Goal: Task Accomplishment & Management: Complete application form

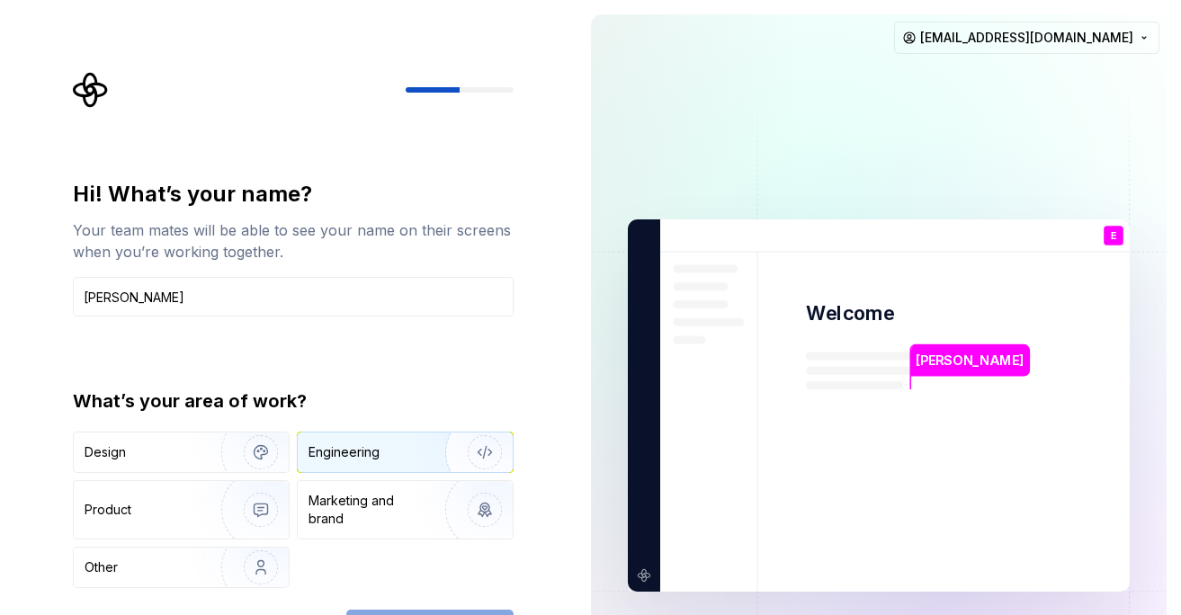
type input "[PERSON_NAME]"
click at [418, 462] on img "button" at bounding box center [472, 452] width 115 height 121
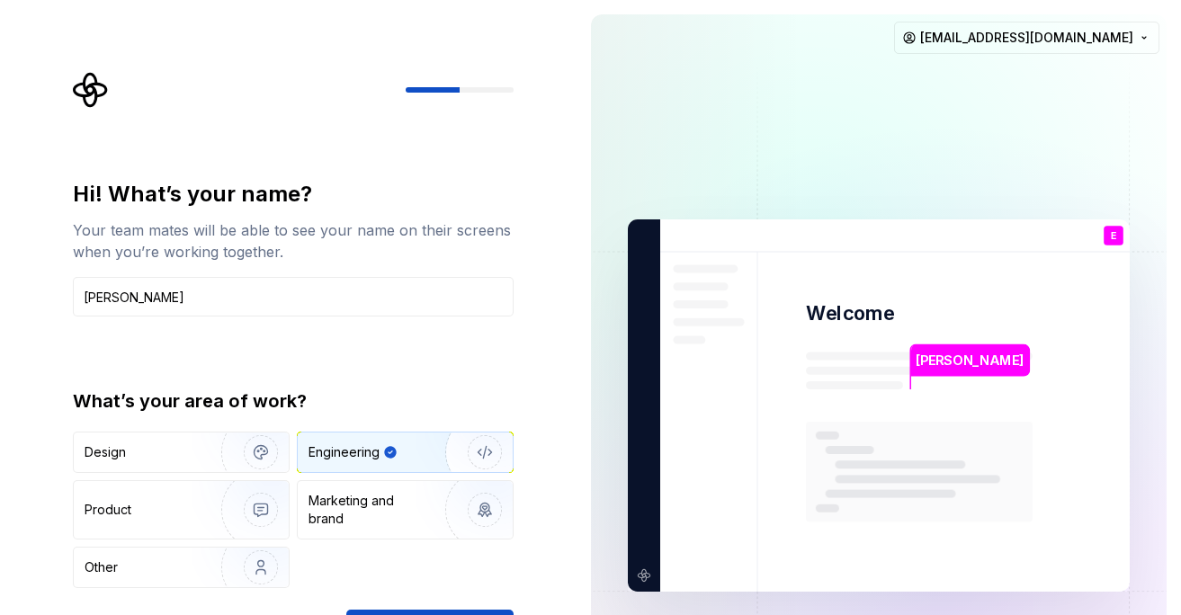
click at [478, 244] on div "Your team mates will be able to see your name on their screens when you’re work…" at bounding box center [293, 240] width 441 height 43
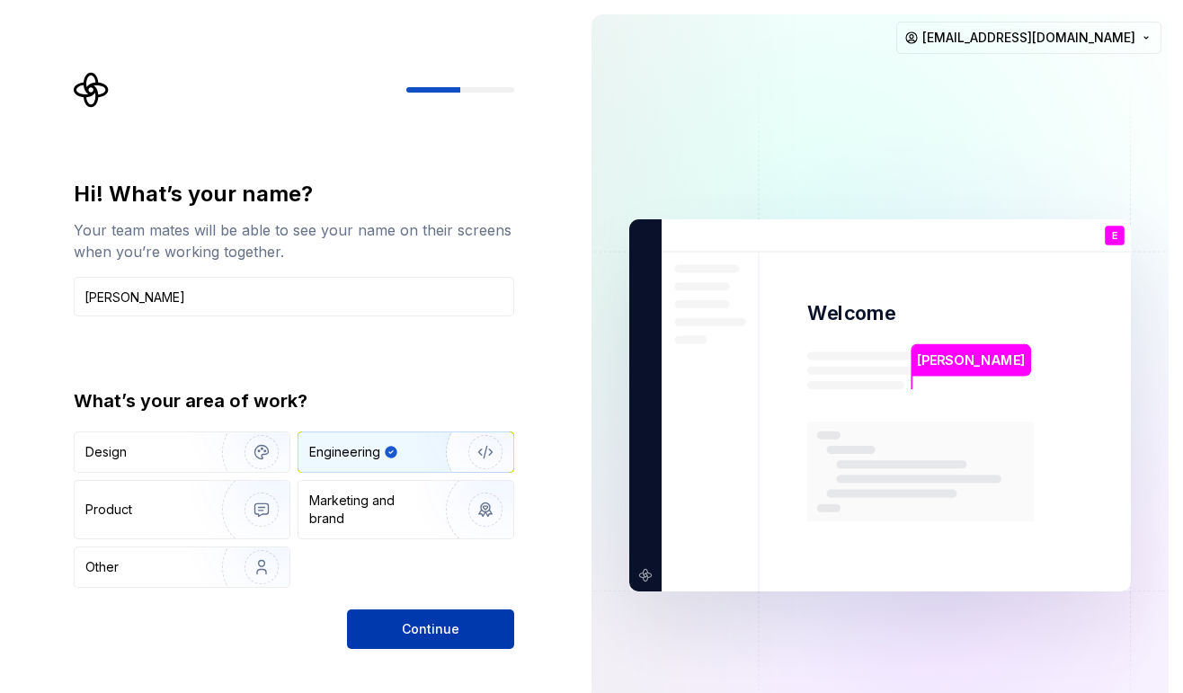
click at [428, 614] on span "Continue" at bounding box center [431, 629] width 58 height 18
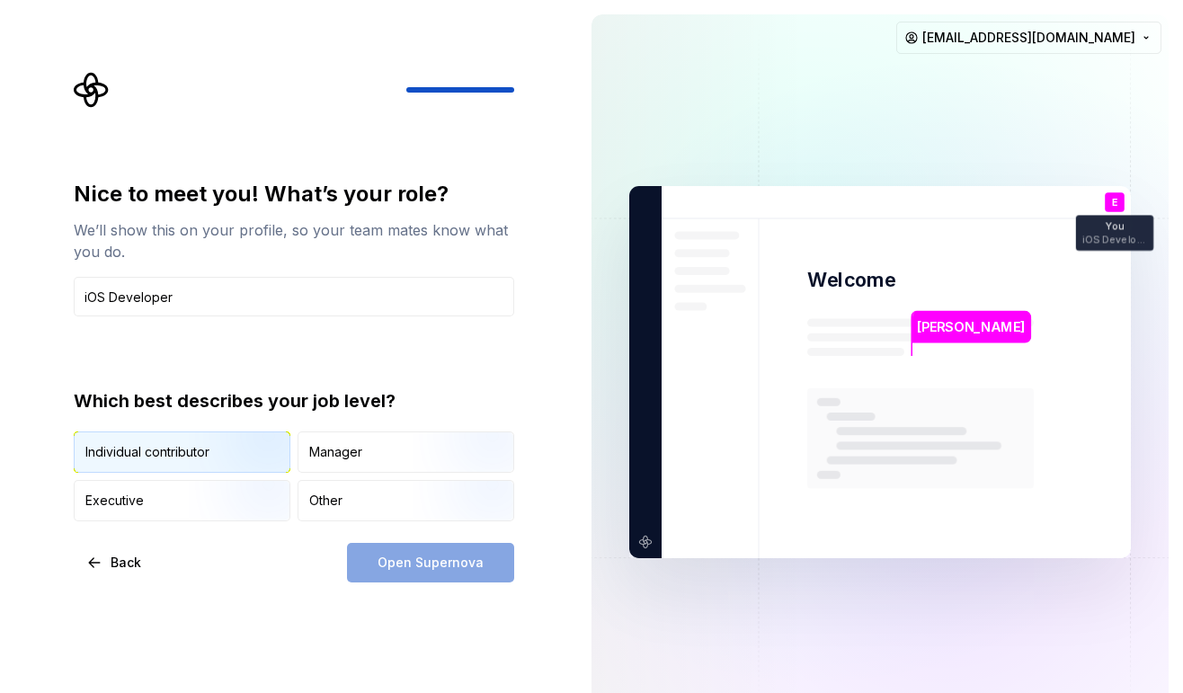
type input "iOS Developer"
click at [189, 457] on img "button" at bounding box center [246, 475] width 115 height 121
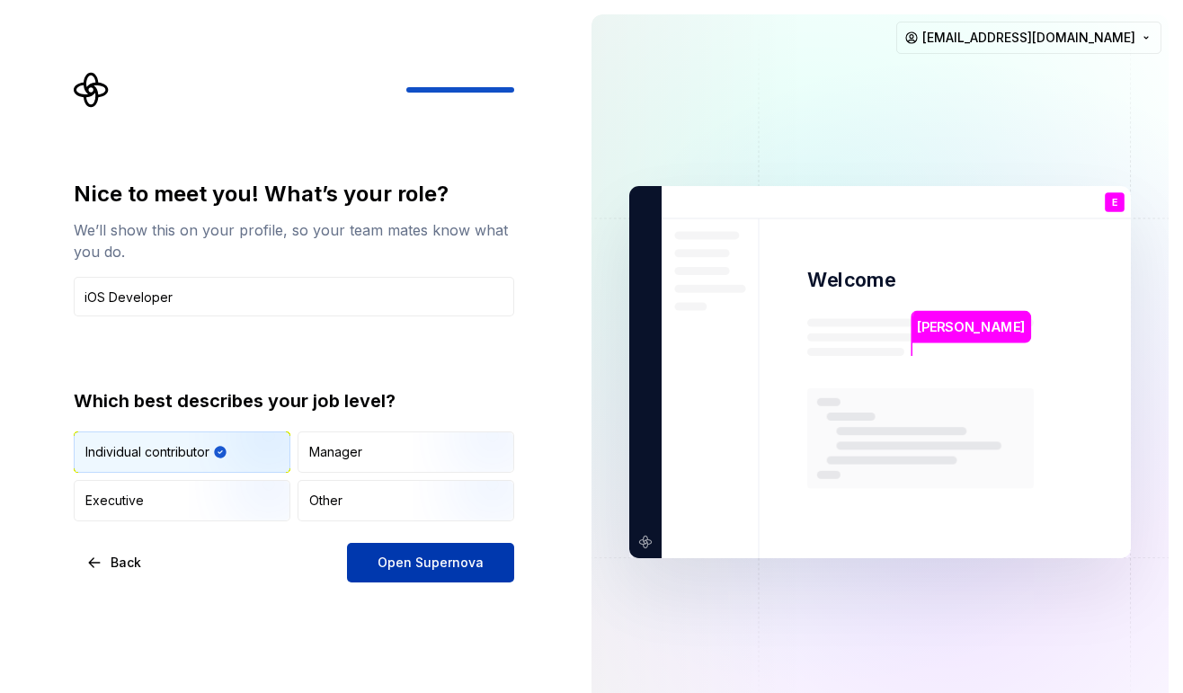
click at [421, 562] on span "Open Supernova" at bounding box center [431, 563] width 106 height 18
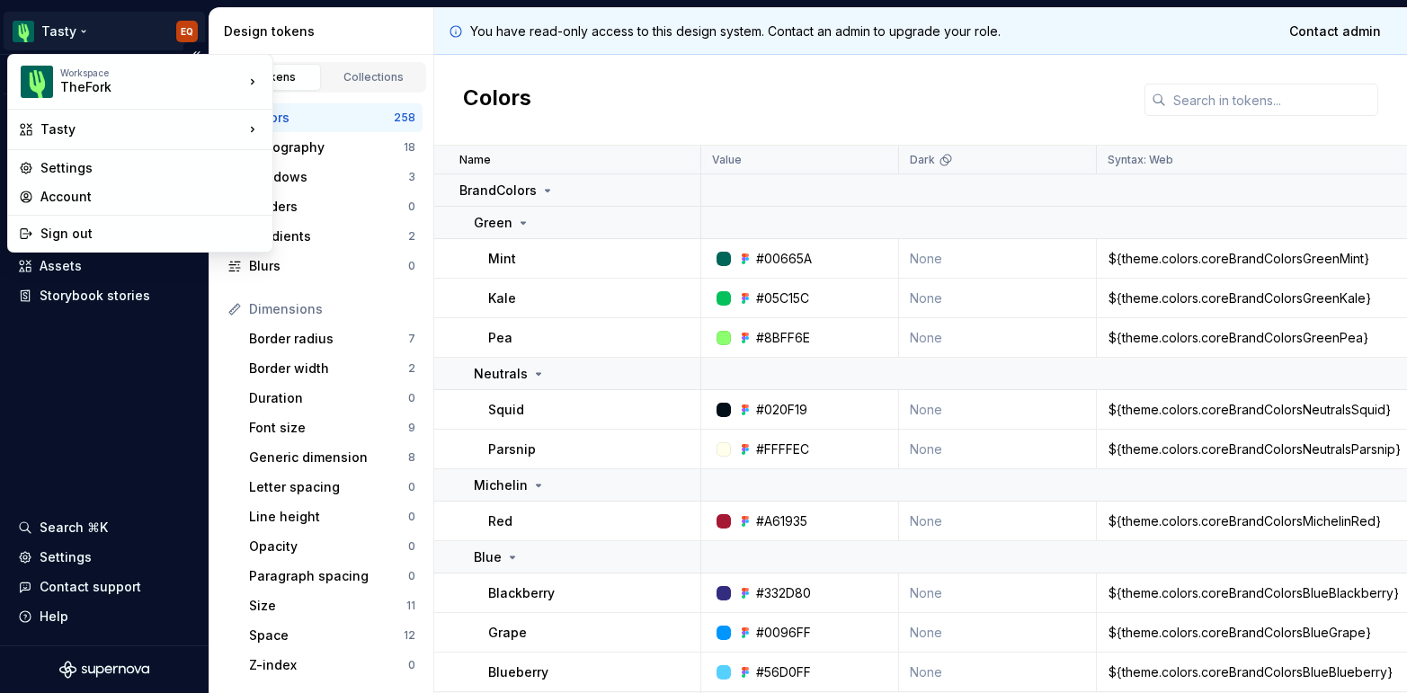
click at [183, 30] on html "Tasty EQ Version Current draft Documentation Design system data Design tokens C…" at bounding box center [703, 346] width 1407 height 693
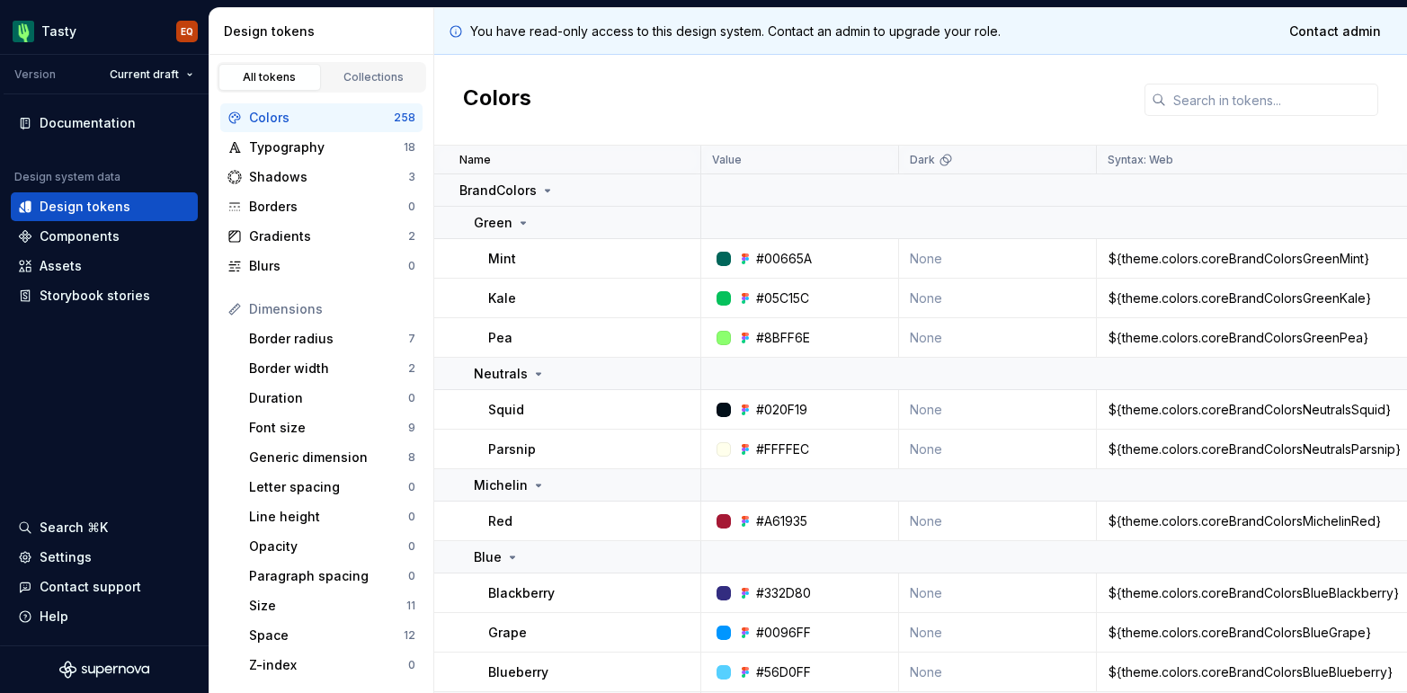
click at [159, 385] on html "Tasty EQ Version Current draft Documentation Design system data Design tokens C…" at bounding box center [703, 346] width 1407 height 693
click at [187, 30] on html "Tasty EQ Version Current draft Documentation Design system data Design tokens C…" at bounding box center [703, 346] width 1407 height 693
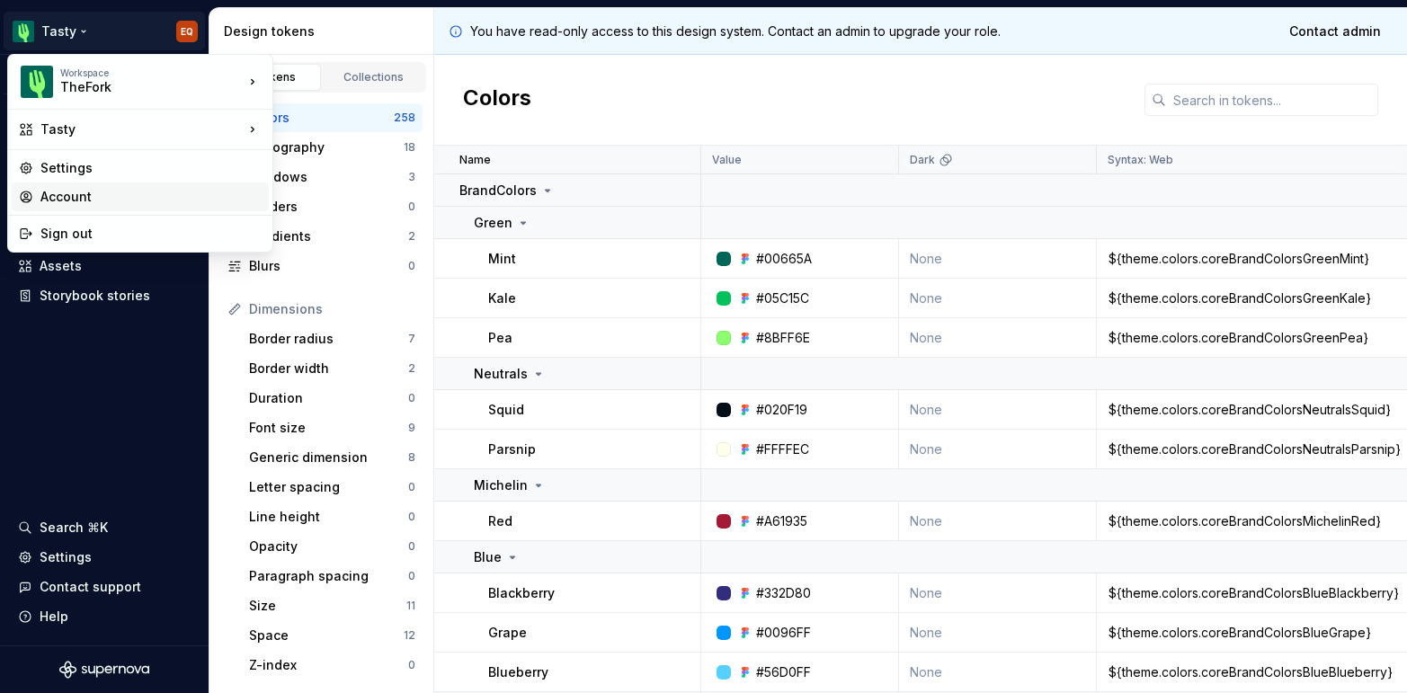
click at [115, 200] on div "Account" at bounding box center [150, 197] width 221 height 18
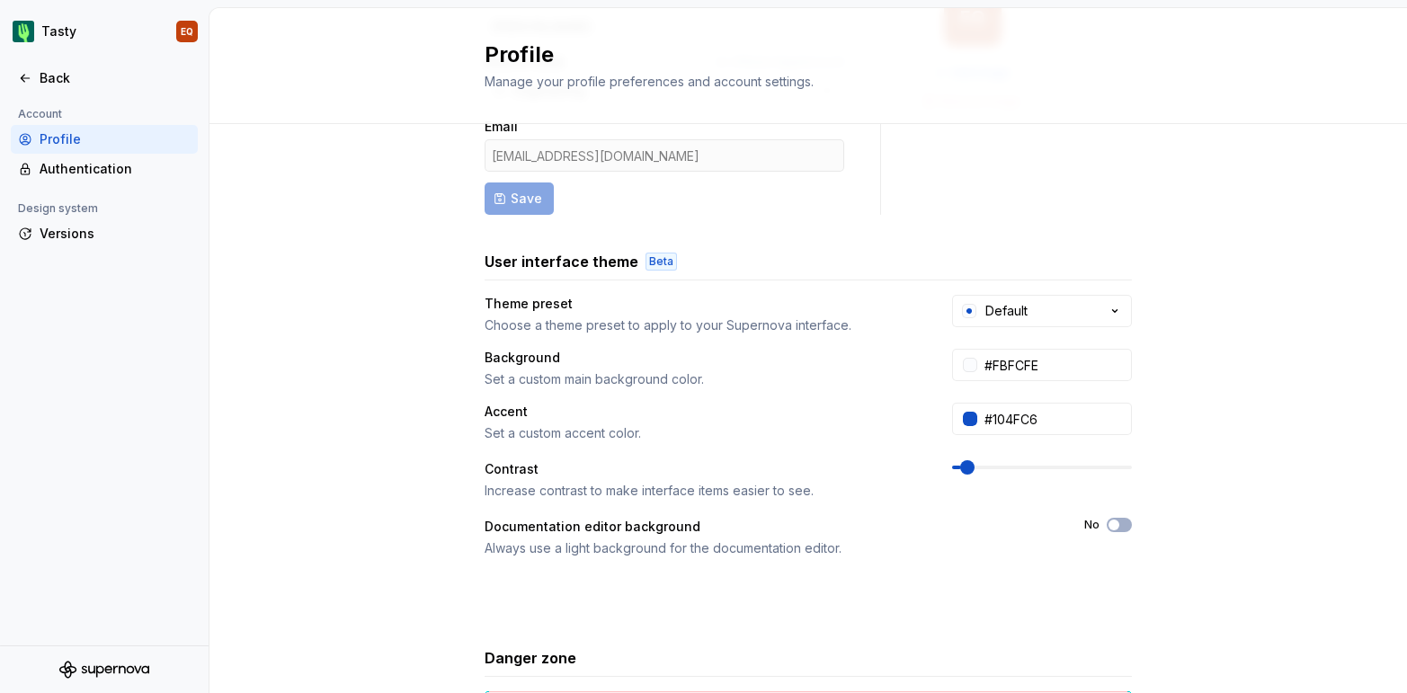
scroll to position [115, 0]
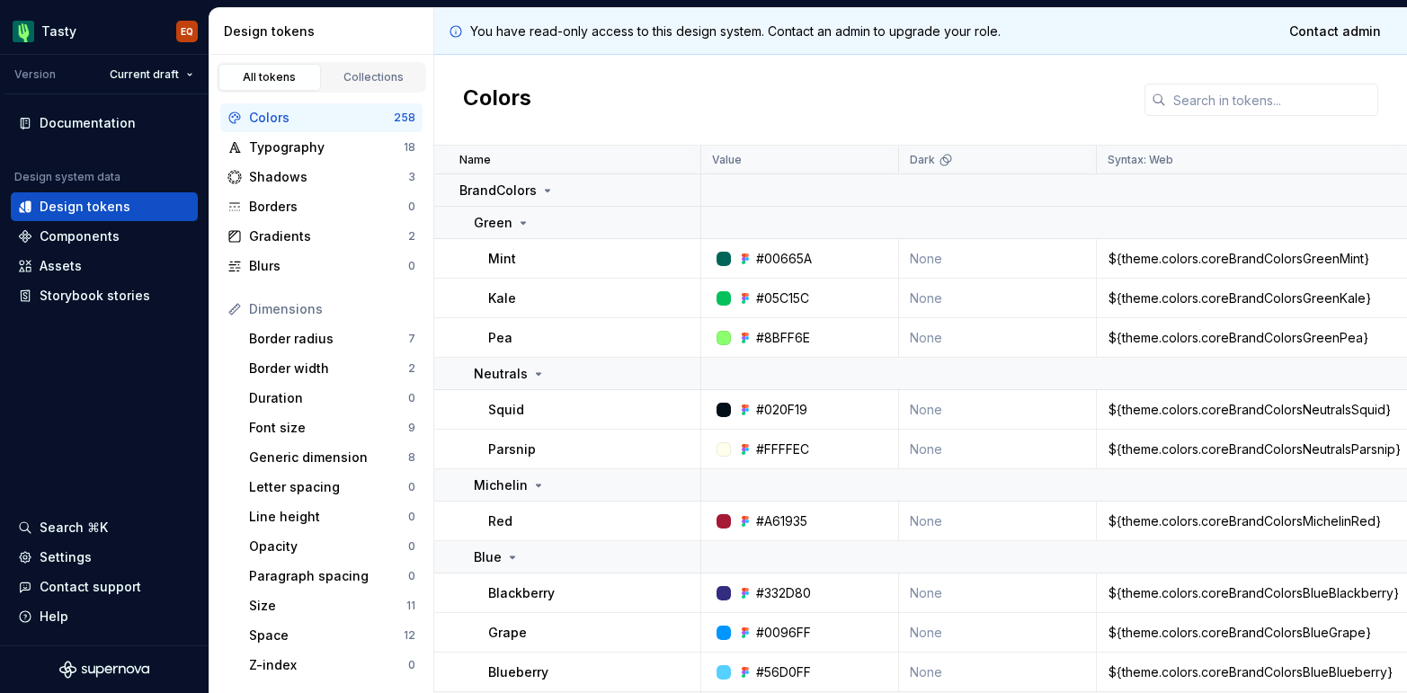
scroll to position [43, 0]
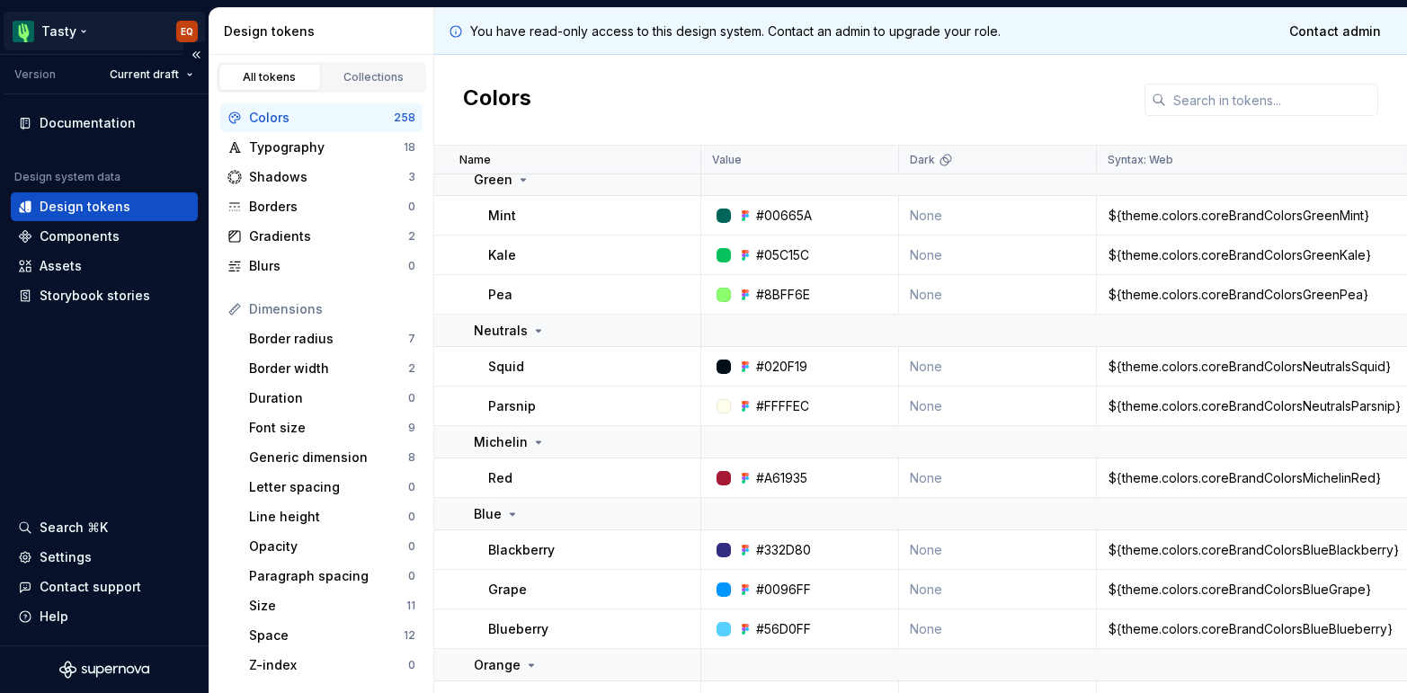
click at [49, 28] on html "Tasty EQ Version Current draft Documentation Design system data Design tokens C…" at bounding box center [703, 346] width 1407 height 693
